Goal: Information Seeking & Learning: Check status

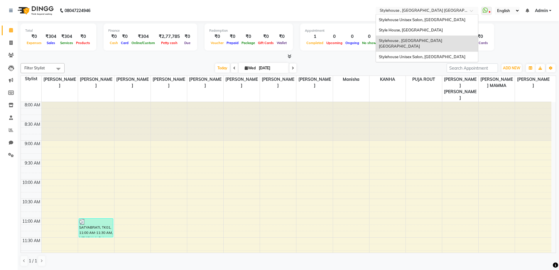
click at [412, 8] on input "text" at bounding box center [420, 11] width 85 height 6
click at [417, 19] on span "Stylehouse Unisex Salon, [GEOGRAPHIC_DATA]" at bounding box center [422, 19] width 87 height 5
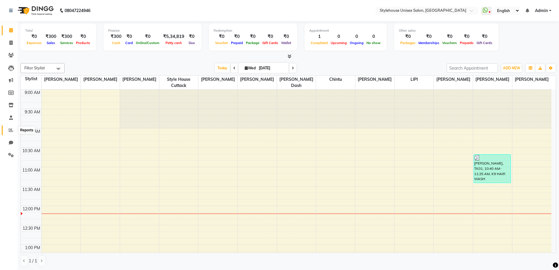
click at [9, 129] on icon at bounding box center [11, 130] width 4 height 4
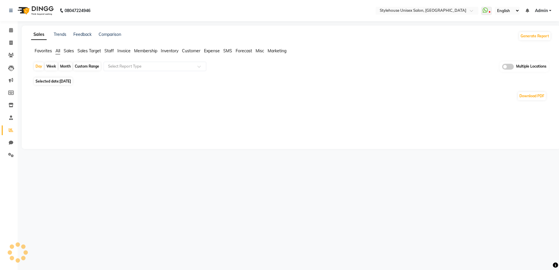
click at [89, 66] on div "Custom Range" at bounding box center [86, 66] width 27 height 8
select select "9"
select select "2025"
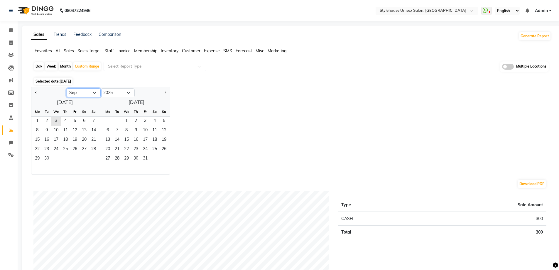
click at [81, 92] on select "Jan Feb Mar Apr May Jun [DATE] Aug Sep Oct Nov Dec" at bounding box center [84, 92] width 34 height 9
select select "8"
click at [67, 88] on select "Jan Feb Mar Apr May Jun [DATE] Aug Sep Oct Nov Dec" at bounding box center [84, 92] width 34 height 9
click at [75, 120] on span "1" at bounding box center [74, 120] width 9 height 9
click at [95, 157] on span "31" at bounding box center [93, 158] width 9 height 9
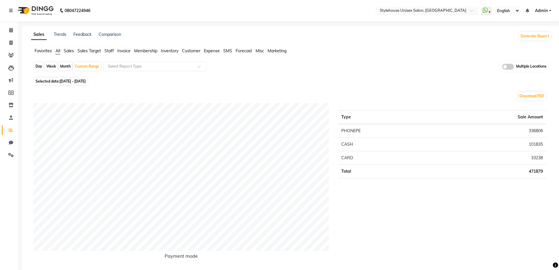
click at [437, 9] on input "text" at bounding box center [420, 11] width 85 height 6
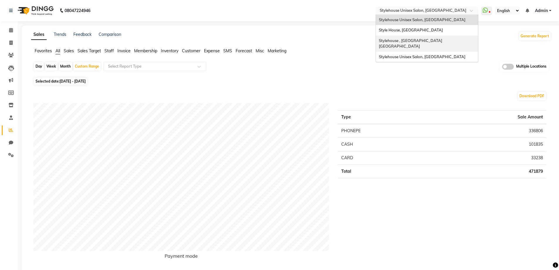
click at [419, 40] on span "Stylehouse , [GEOGRAPHIC_DATA] [GEOGRAPHIC_DATA]" at bounding box center [411, 43] width 64 height 11
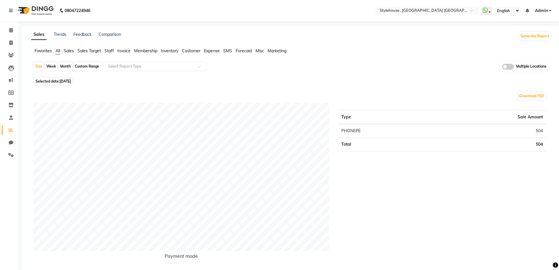
click at [80, 65] on div "Custom Range" at bounding box center [86, 66] width 27 height 8
select select "9"
select select "2025"
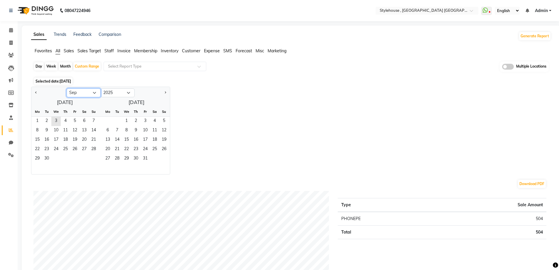
click at [80, 92] on select "Jan Feb Mar Apr May Jun [DATE] Aug Sep Oct Nov Dec" at bounding box center [84, 92] width 34 height 9
select select "8"
click at [67, 88] on select "Jan Feb Mar Apr May Jun [DATE] Aug Sep Oct Nov Dec" at bounding box center [84, 92] width 34 height 9
click at [74, 121] on span "1" at bounding box center [74, 120] width 9 height 9
click at [93, 158] on span "31" at bounding box center [93, 158] width 9 height 9
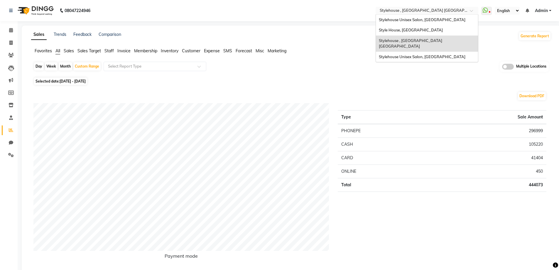
click at [408, 11] on input "text" at bounding box center [420, 11] width 85 height 6
click at [417, 20] on span "Stylehouse Unisex Salon, [GEOGRAPHIC_DATA]" at bounding box center [422, 19] width 87 height 5
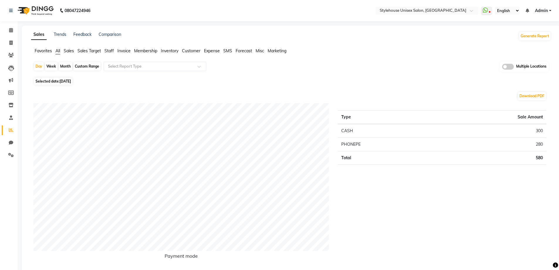
click at [84, 65] on div "Custom Range" at bounding box center [86, 66] width 27 height 8
select select "9"
select select "2025"
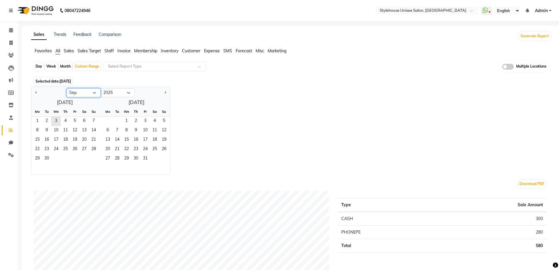
click at [80, 91] on select "Jan Feb Mar Apr May Jun [DATE] Aug Sep Oct Nov Dec" at bounding box center [84, 92] width 34 height 9
select select "8"
click at [67, 88] on select "Jan Feb Mar Apr May Jun [DATE] Aug Sep Oct Nov Dec" at bounding box center [84, 92] width 34 height 9
click at [75, 120] on span "1" at bounding box center [74, 120] width 9 height 9
click at [94, 158] on span "31" at bounding box center [93, 158] width 9 height 9
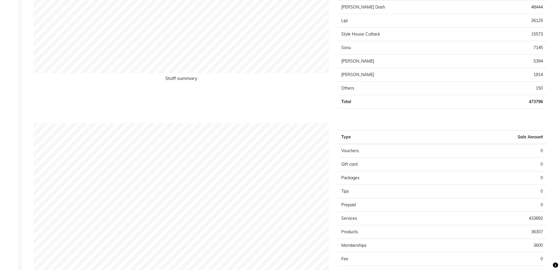
scroll to position [440, 0]
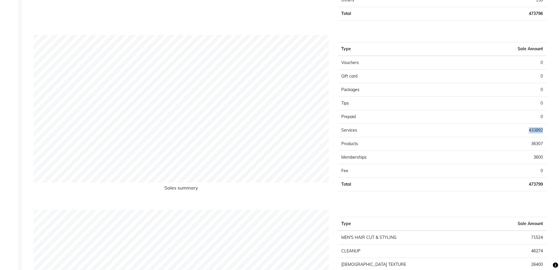
drag, startPoint x: 531, startPoint y: 130, endPoint x: 544, endPoint y: 131, distance: 12.9
click at [544, 131] on td "433892" at bounding box center [494, 129] width 104 height 13
